Goal: Task Accomplishment & Management: Complete application form

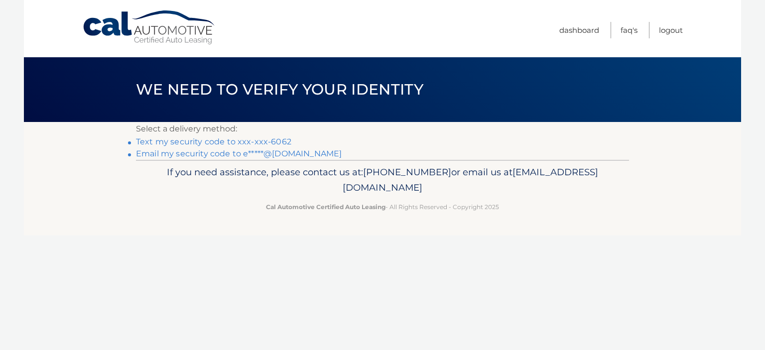
click at [250, 141] on link "Text my security code to xxx-xxx-6062" at bounding box center [213, 141] width 155 height 9
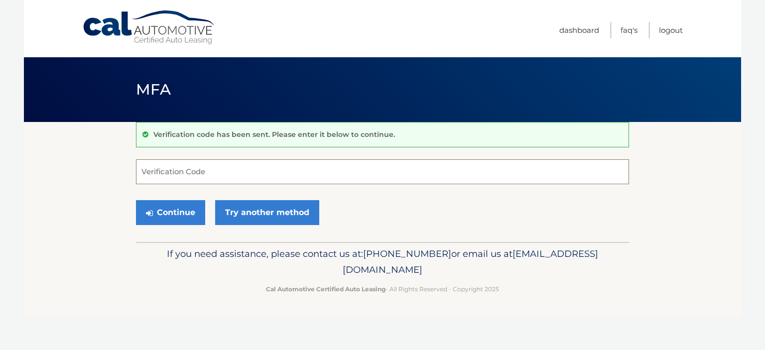
click at [219, 172] on input "Verification Code" at bounding box center [382, 171] width 493 height 25
type input "163778"
click at [136, 200] on button "Continue" at bounding box center [170, 212] width 69 height 25
click at [173, 211] on button "Continue" at bounding box center [170, 212] width 69 height 25
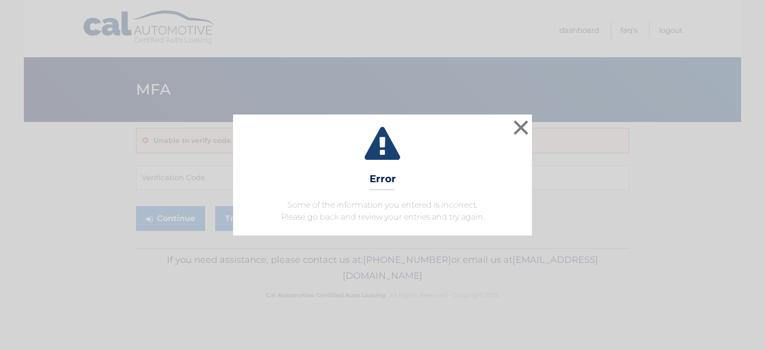
click at [535, 123] on div "× Error Some of the information you entered is incorrect. Please go back and re…" at bounding box center [382, 175] width 757 height 120
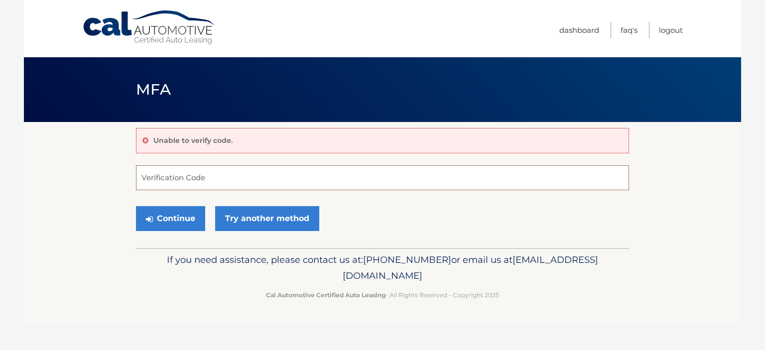
click at [220, 179] on input "Verification Code" at bounding box center [382, 177] width 493 height 25
type input "163778"
click at [172, 220] on button "Continue" at bounding box center [170, 218] width 69 height 25
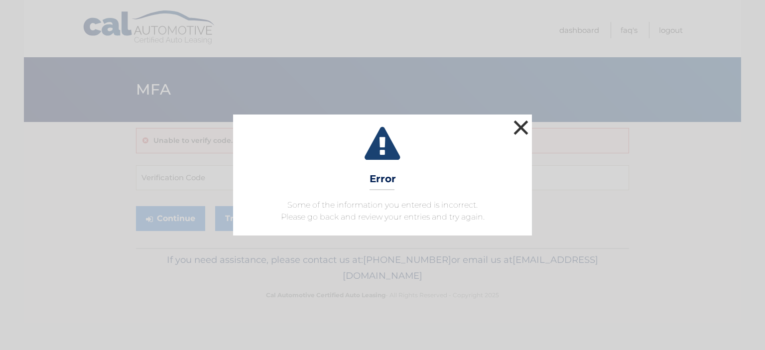
click at [520, 122] on button "×" at bounding box center [521, 127] width 20 height 20
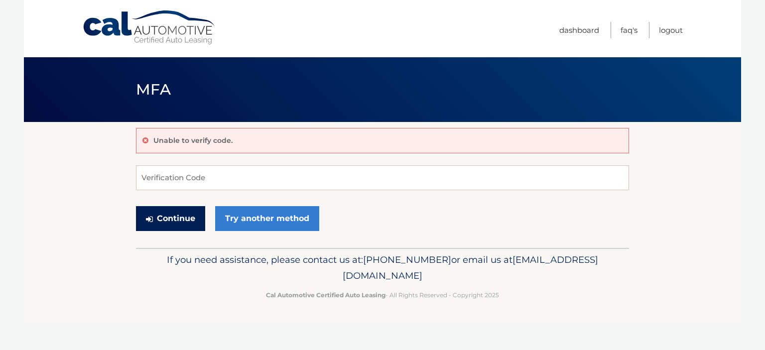
click at [182, 218] on button "Continue" at bounding box center [170, 218] width 69 height 25
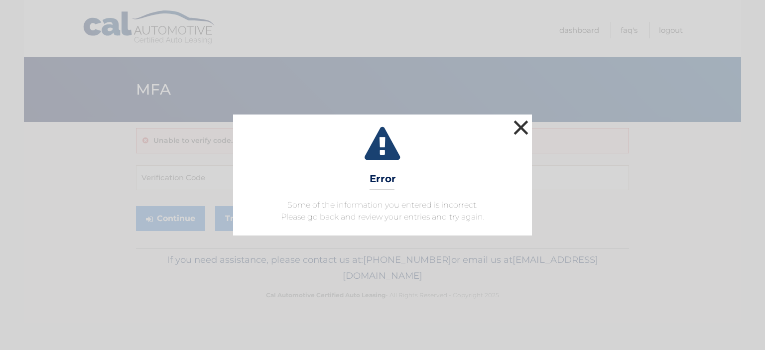
click at [520, 119] on button "×" at bounding box center [521, 127] width 20 height 20
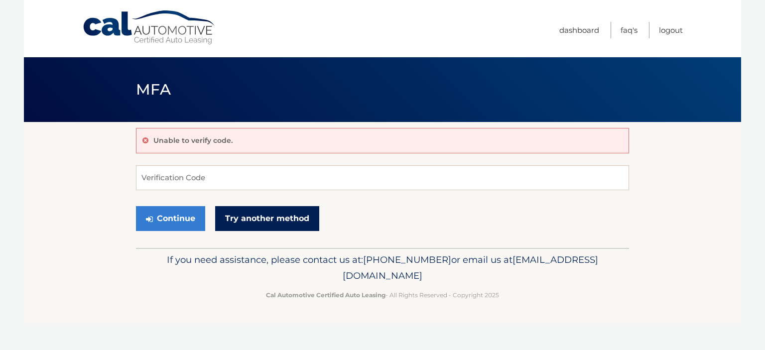
click at [262, 225] on link "Try another method" at bounding box center [267, 218] width 104 height 25
